Goal: Task Accomplishment & Management: Complete application form

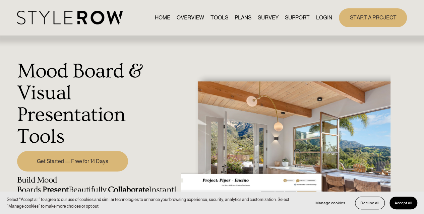
click at [381, 13] on link "START A PROJECT" at bounding box center [373, 17] width 68 height 18
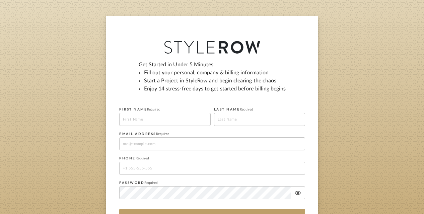
scroll to position [34, 0]
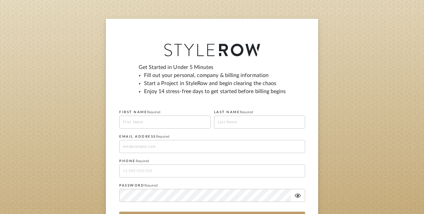
click at [154, 121] on input at bounding box center [164, 122] width 91 height 13
type input "Jennette"
type input "Brilliant"
type input "[EMAIL_ADDRESS][DOMAIN_NAME]"
type input "6174356723"
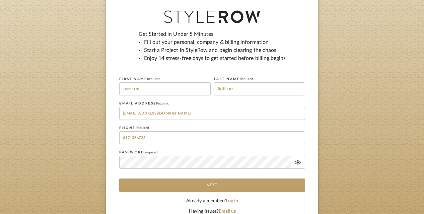
scroll to position [71, 0]
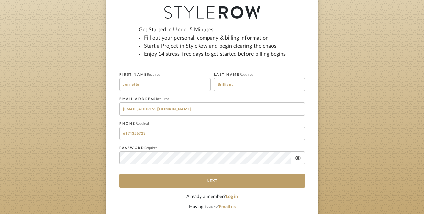
click at [293, 157] on fa-icon at bounding box center [297, 158] width 13 height 5
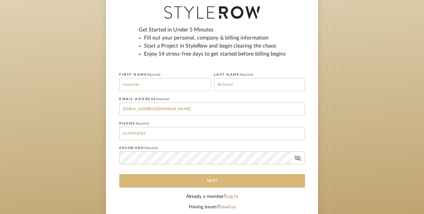
click at [211, 179] on button "Next" at bounding box center [212, 180] width 186 height 13
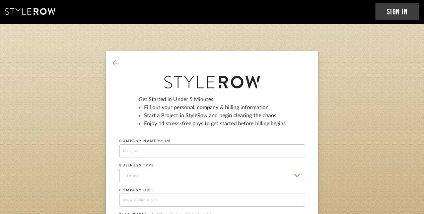
scroll to position [0, 0]
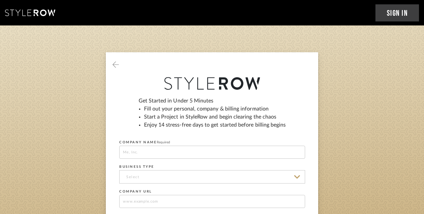
click at [159, 152] on input at bounding box center [212, 152] width 186 height 13
type input "LCAR Designs"
click at [137, 175] on input at bounding box center [212, 176] width 186 height 13
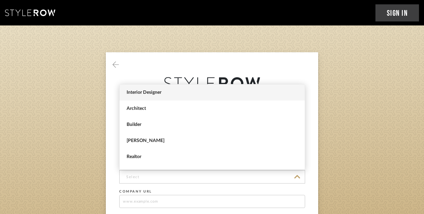
click at [162, 88] on span "Interior Designer" at bounding box center [212, 92] width 185 height 16
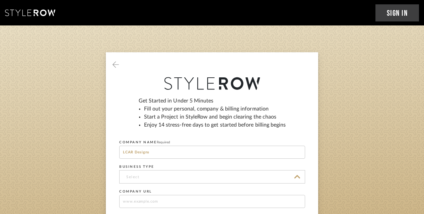
type input "Interior Designer"
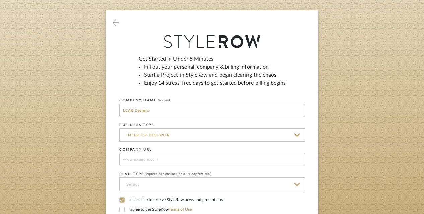
scroll to position [101, 0]
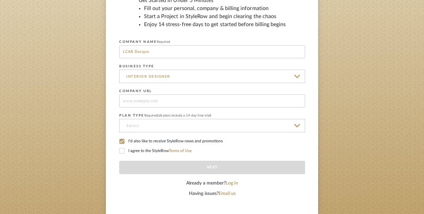
click at [153, 101] on input at bounding box center [212, 101] width 186 height 13
type input "@lcardesigns"
click at [169, 123] on input at bounding box center [212, 125] width 186 height 13
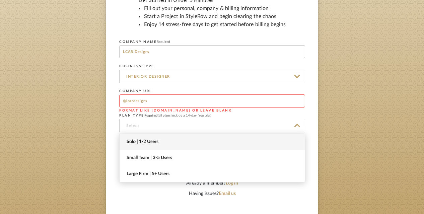
click at [161, 143] on span "Solo | 1-2 Users" at bounding box center [213, 142] width 173 height 6
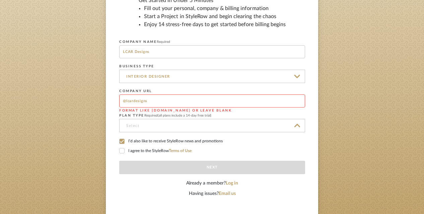
type input "Solo | 1-2 Users"
click at [180, 149] on link "Terms of Use" at bounding box center [180, 151] width 23 height 4
drag, startPoint x: 126, startPoint y: 103, endPoint x: 122, endPoint y: 102, distance: 4.0
click at [122, 102] on input "@lcardesigns" at bounding box center [212, 101] width 186 height 13
click at [167, 101] on input "www.lcardesigns" at bounding box center [212, 101] width 186 height 13
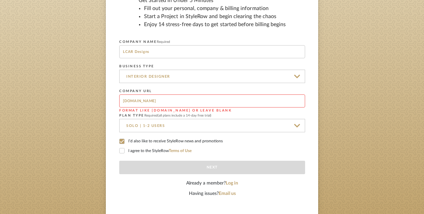
type input "[DOMAIN_NAME]"
click at [192, 69] on fieldset "BUSINESS TYPE Interior Designer" at bounding box center [212, 72] width 186 height 21
click at [146, 153] on label "I agree to the StyleRow Terms of Use" at bounding box center [212, 151] width 186 height 6
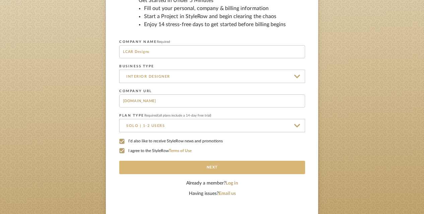
click at [211, 169] on button "Next" at bounding box center [212, 167] width 186 height 13
